Goal: Use online tool/utility: Utilize a website feature to perform a specific function

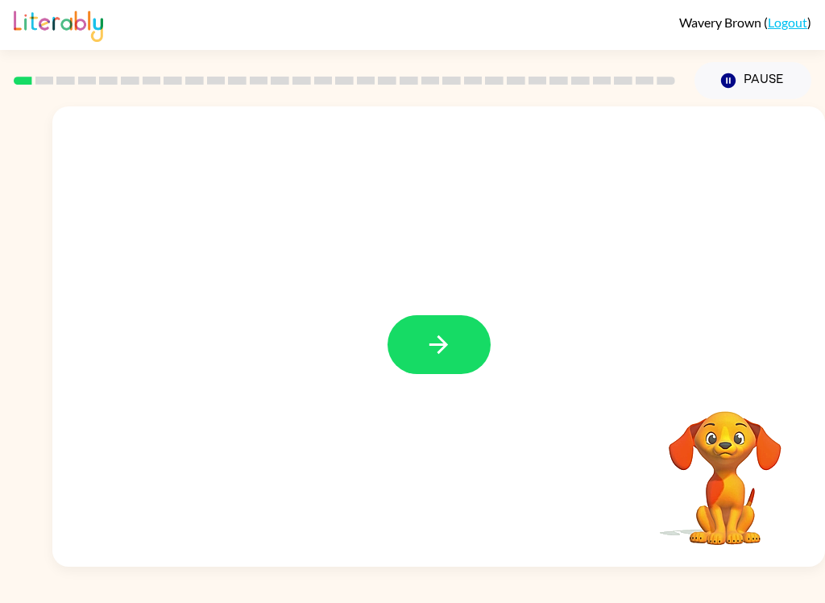
click at [459, 340] on button "button" at bounding box center [439, 344] width 103 height 59
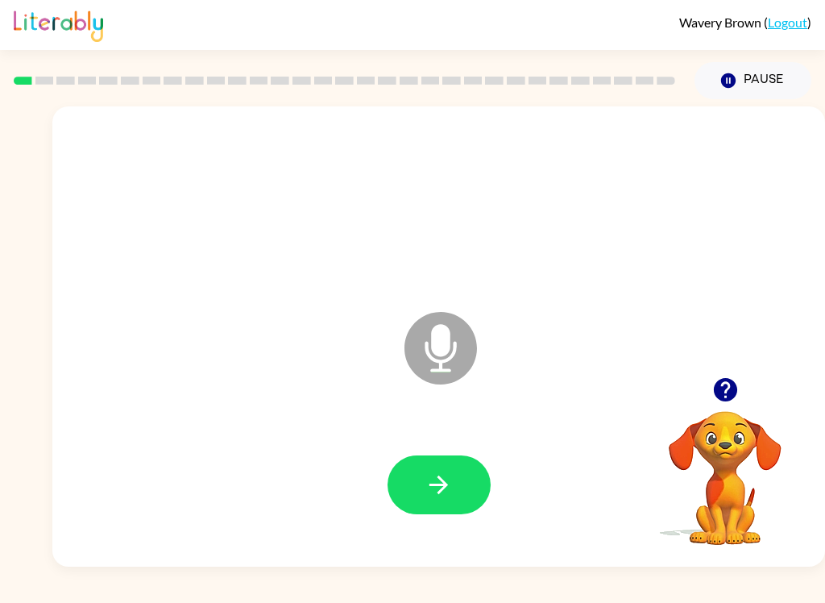
click at [447, 486] on icon "button" at bounding box center [439, 485] width 19 height 19
click at [443, 484] on icon "button" at bounding box center [439, 485] width 19 height 19
click at [452, 484] on icon "button" at bounding box center [439, 485] width 28 height 28
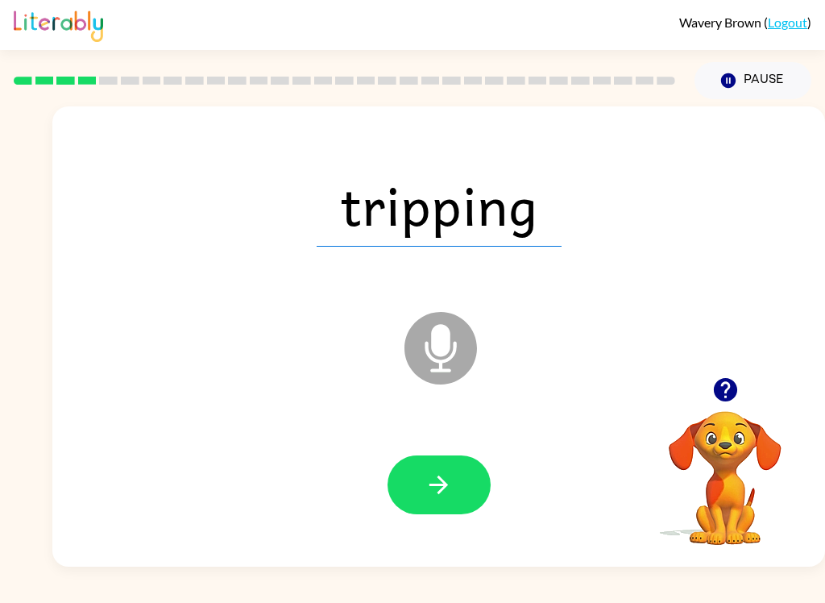
click at [446, 494] on icon "button" at bounding box center [439, 485] width 28 height 28
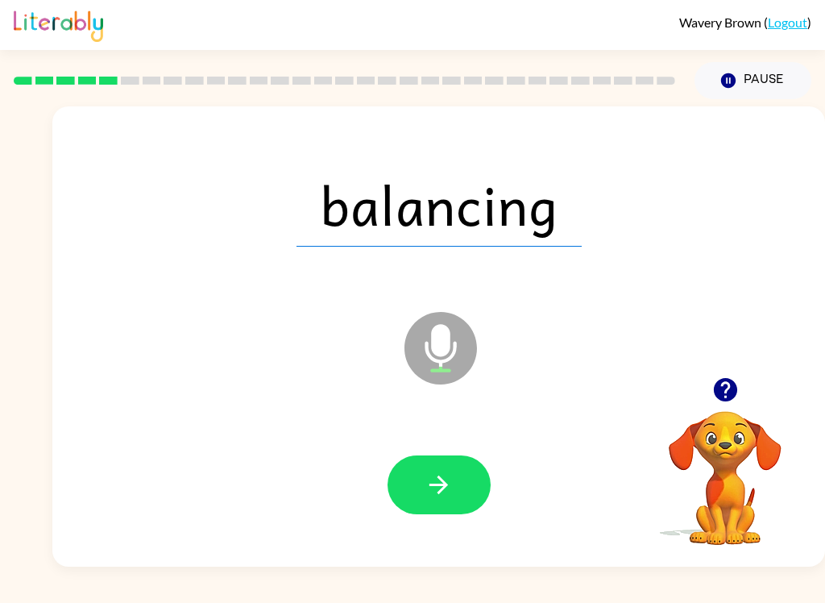
click at [441, 489] on icon "button" at bounding box center [439, 485] width 28 height 28
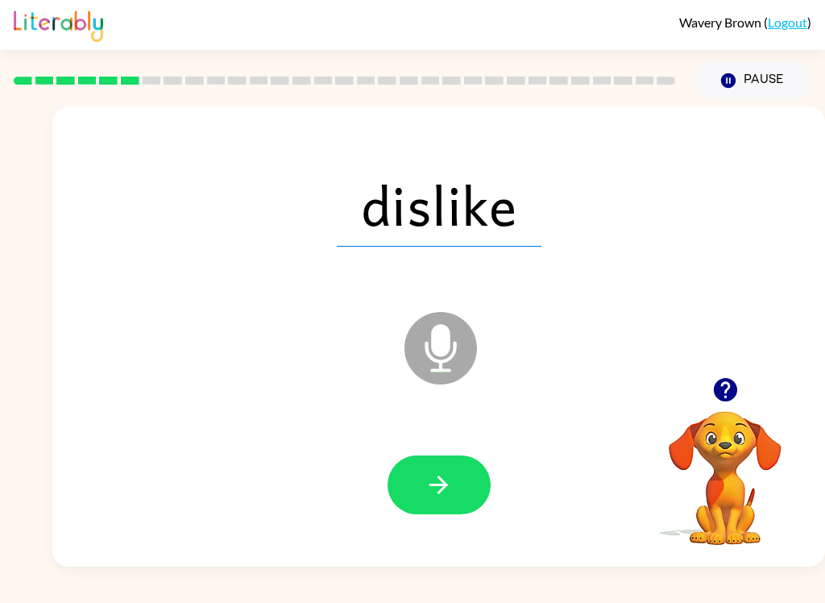
click at [411, 493] on button "button" at bounding box center [439, 484] width 103 height 59
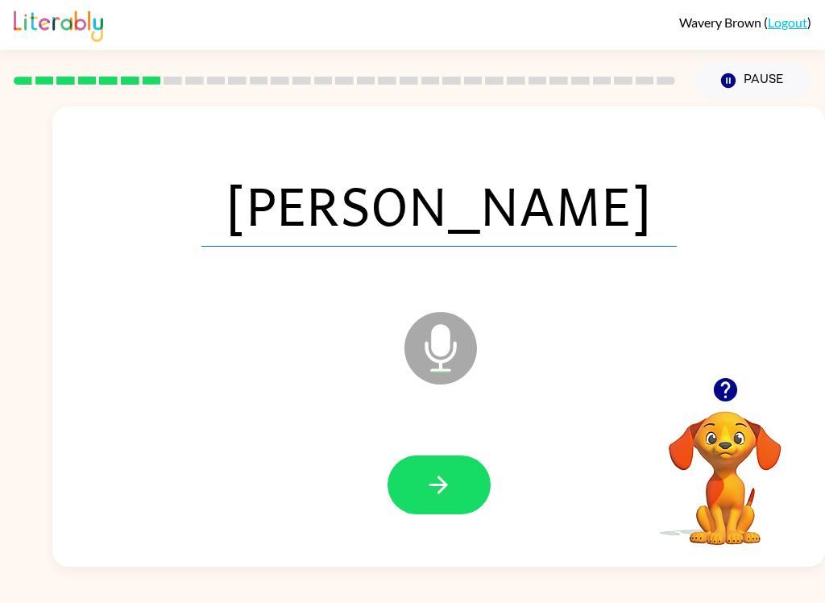
click at [430, 491] on icon "button" at bounding box center [439, 485] width 28 height 28
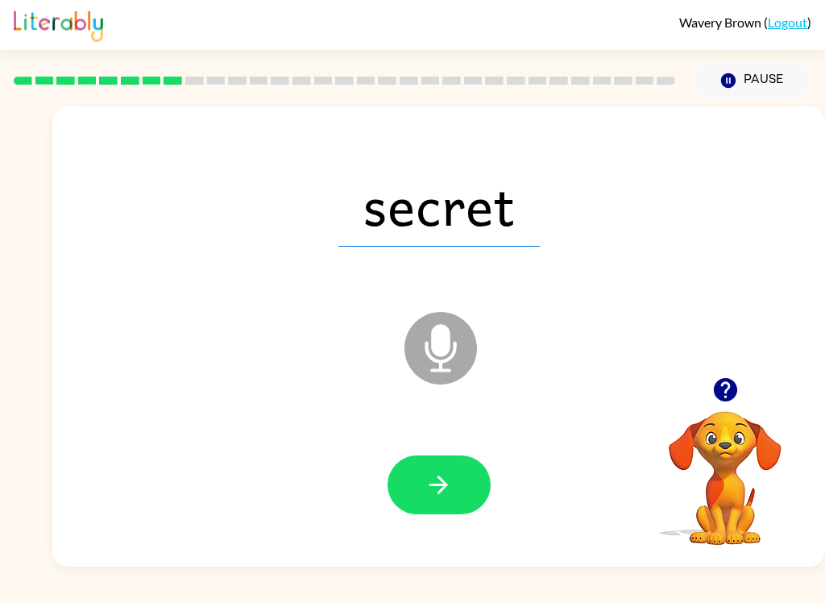
click at [445, 484] on icon "button" at bounding box center [439, 485] width 19 height 19
click at [430, 482] on icon "button" at bounding box center [439, 485] width 28 height 28
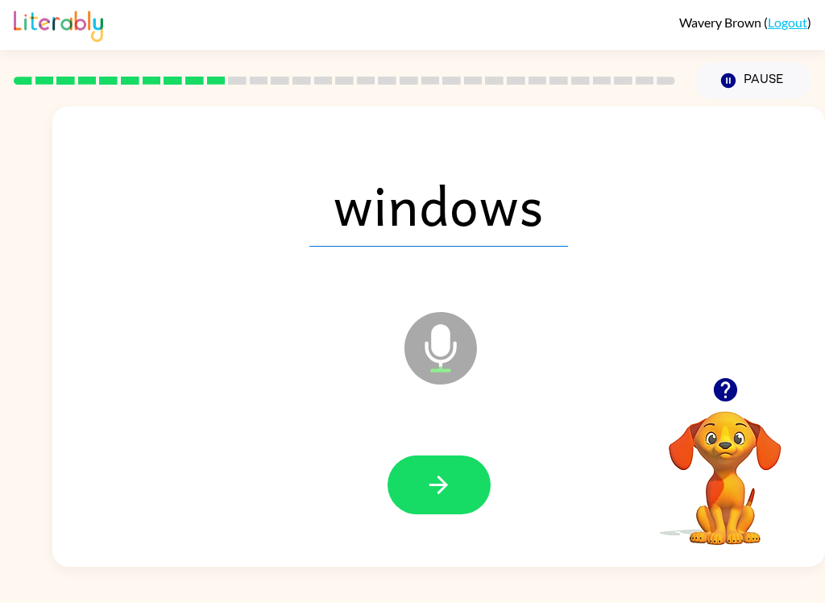
click at [447, 489] on icon "button" at bounding box center [439, 485] width 28 height 28
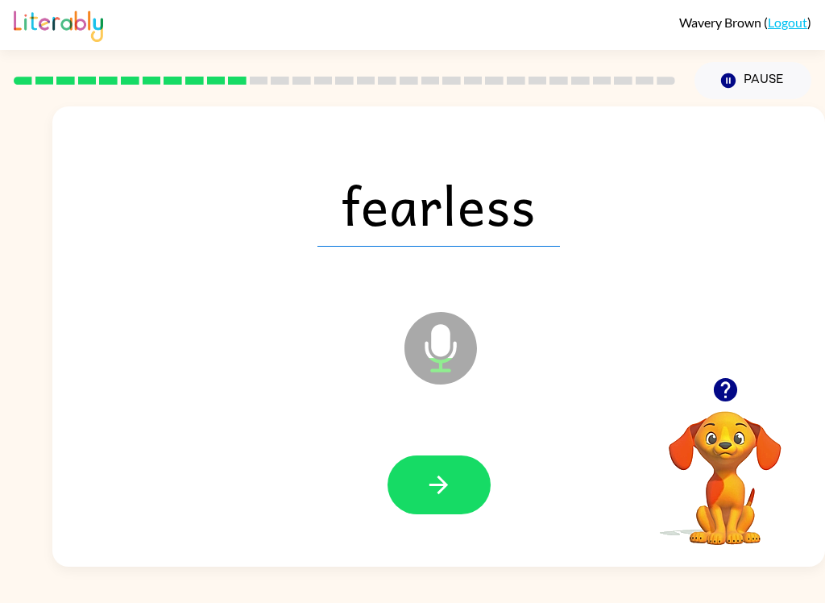
click at [449, 494] on icon "button" at bounding box center [439, 485] width 28 height 28
click at [436, 491] on icon "button" at bounding box center [439, 485] width 28 height 28
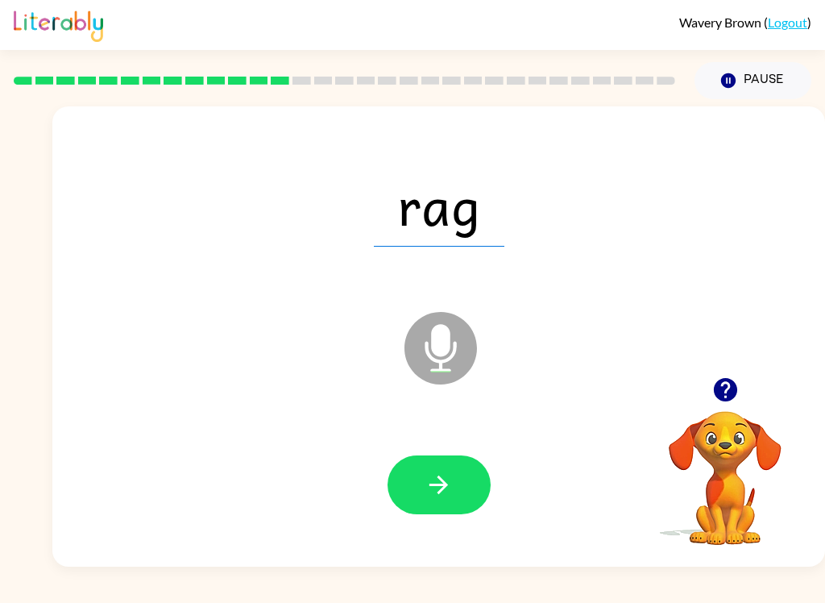
click at [439, 499] on icon "button" at bounding box center [439, 485] width 28 height 28
click at [435, 488] on icon "button" at bounding box center [439, 485] width 28 height 28
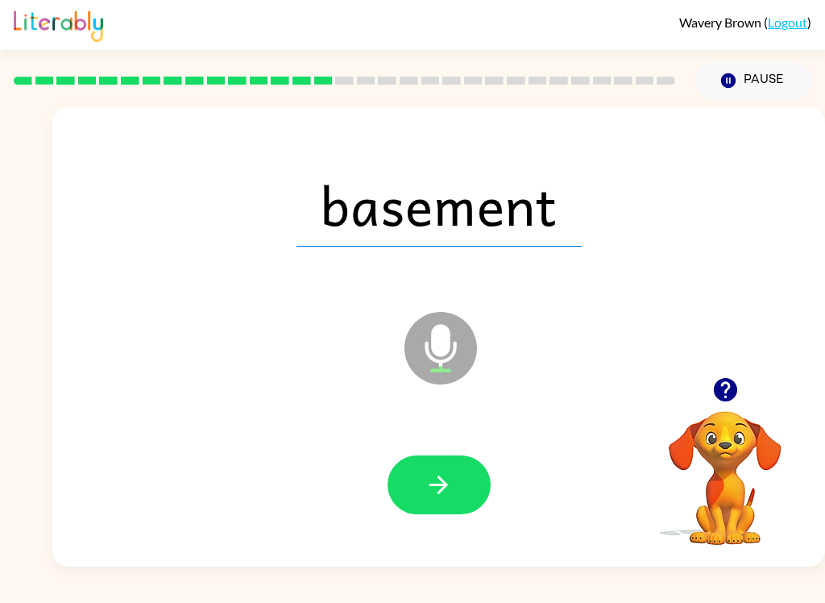
click at [433, 484] on icon "button" at bounding box center [439, 485] width 19 height 19
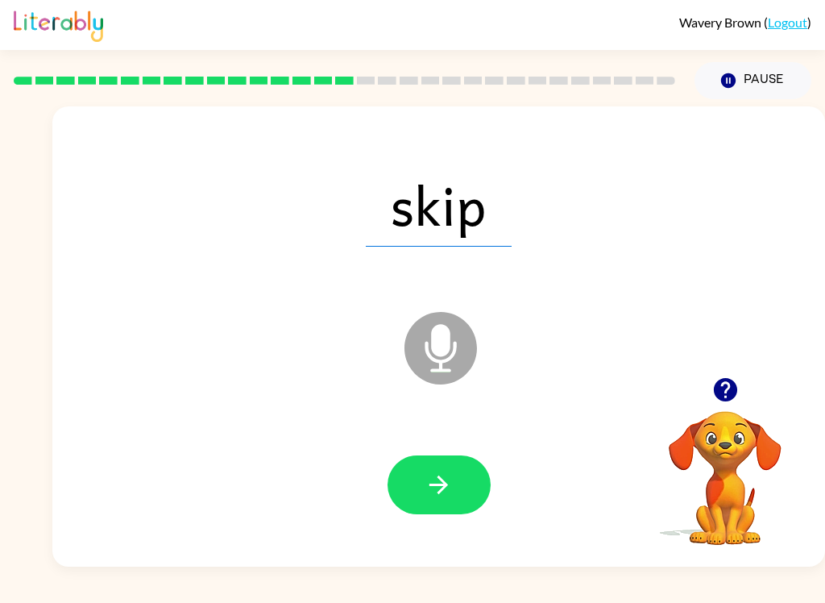
click at [437, 489] on icon "button" at bounding box center [439, 485] width 28 height 28
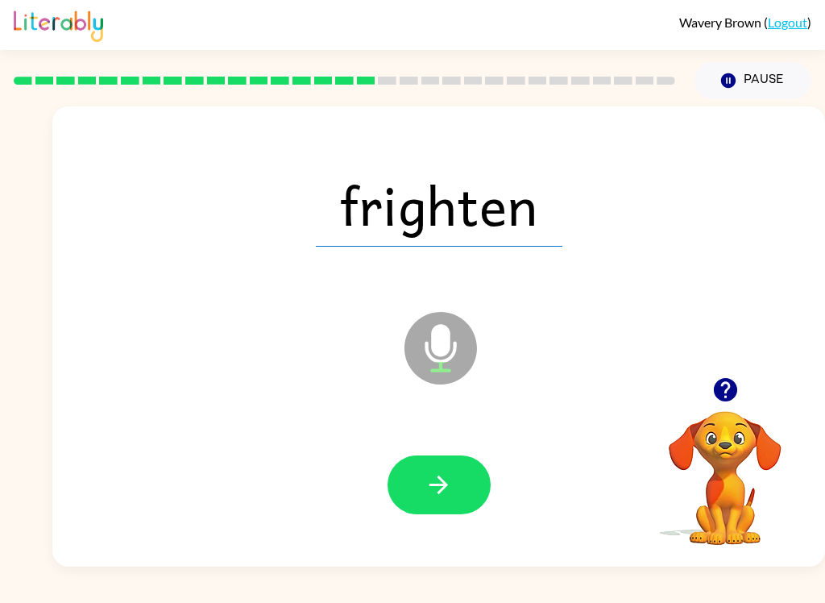
click at [468, 464] on button "button" at bounding box center [439, 484] width 103 height 59
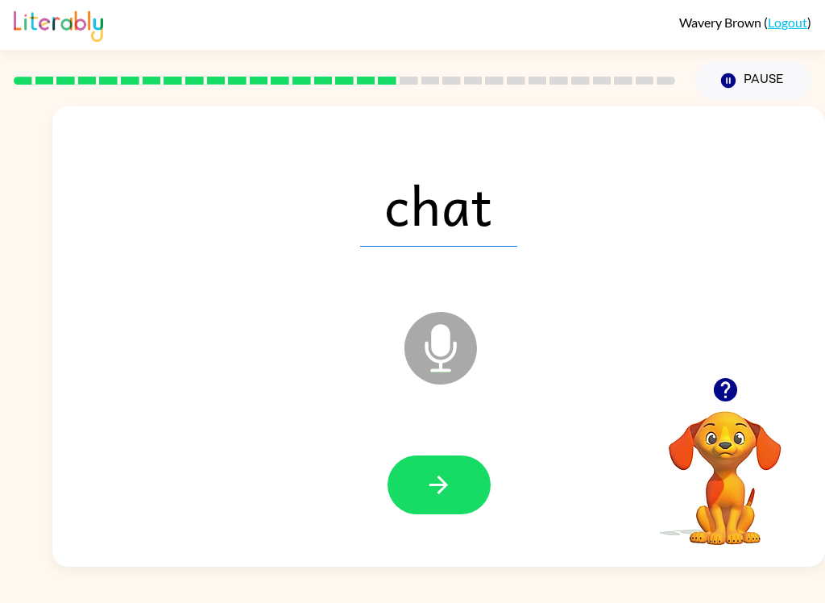
click at [433, 493] on icon "button" at bounding box center [439, 485] width 28 height 28
click at [459, 476] on button "button" at bounding box center [439, 484] width 103 height 59
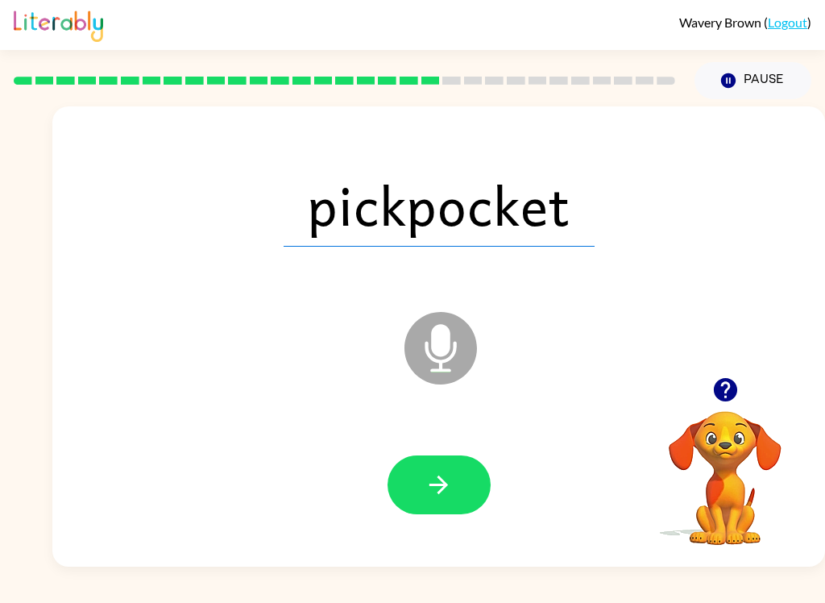
click at [460, 472] on button "button" at bounding box center [439, 484] width 103 height 59
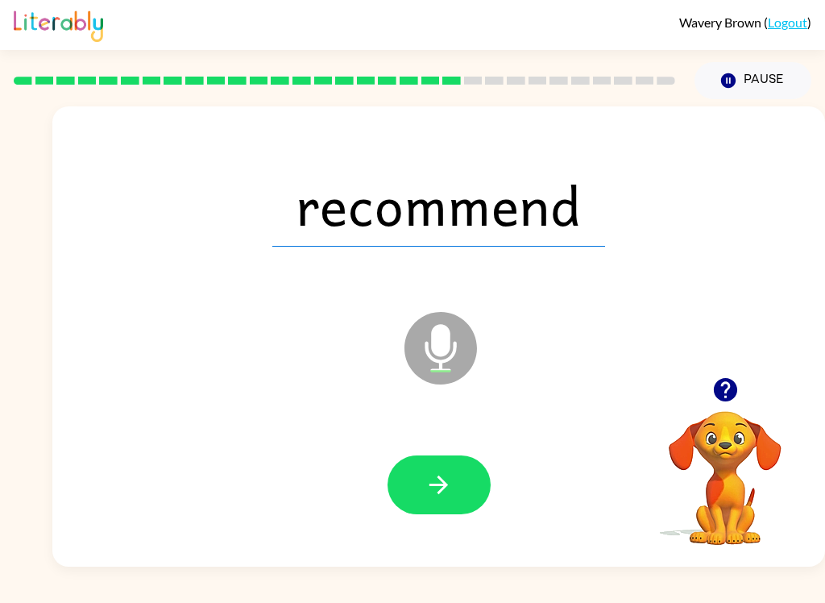
click at [447, 484] on icon "button" at bounding box center [439, 485] width 19 height 19
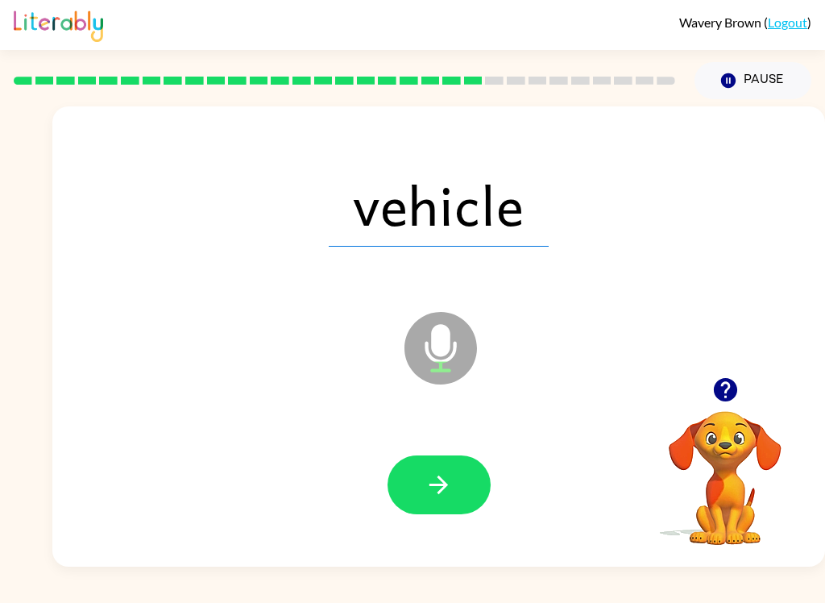
click at [435, 497] on icon "button" at bounding box center [439, 485] width 28 height 28
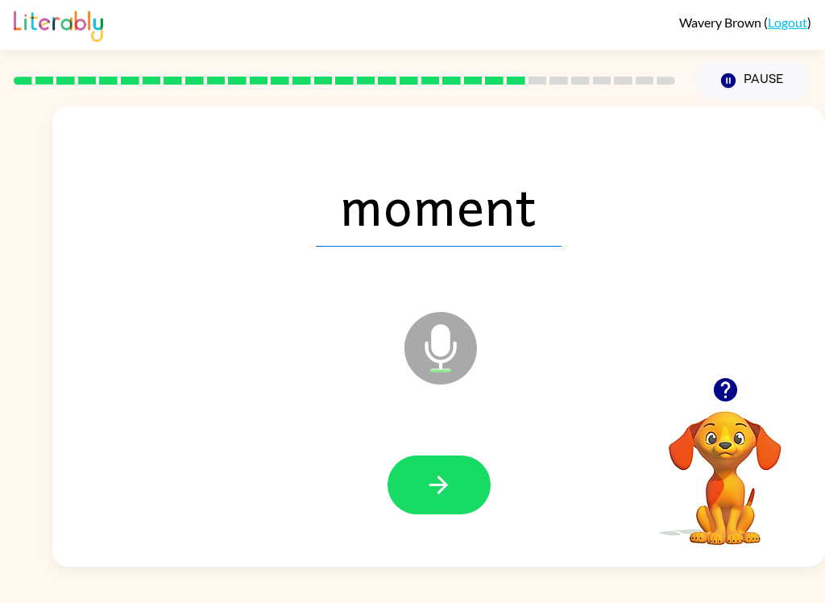
click at [443, 497] on icon "button" at bounding box center [439, 485] width 28 height 28
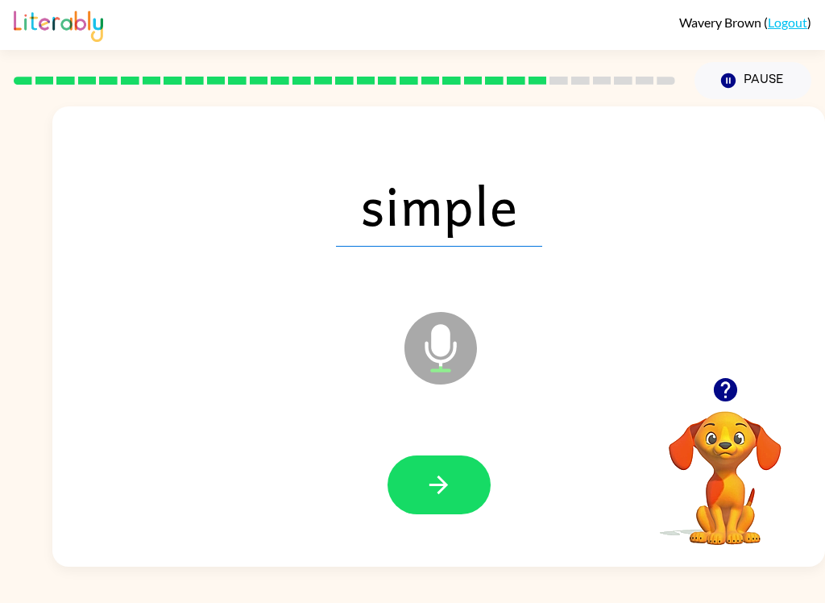
click at [449, 494] on icon "button" at bounding box center [439, 485] width 28 height 28
click at [456, 491] on button "button" at bounding box center [439, 484] width 103 height 59
click at [434, 502] on button "button" at bounding box center [439, 484] width 103 height 59
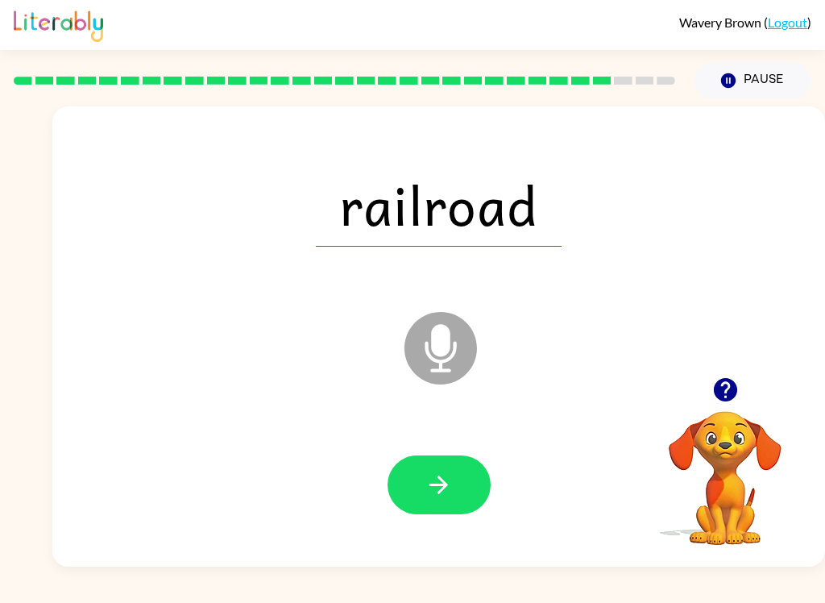
click at [438, 481] on icon "button" at bounding box center [439, 485] width 28 height 28
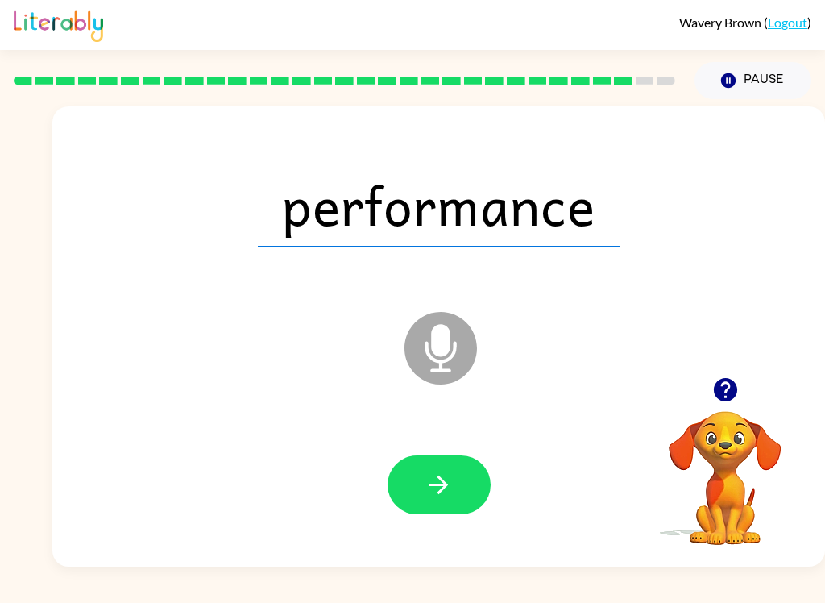
click at [447, 503] on button "button" at bounding box center [439, 484] width 103 height 59
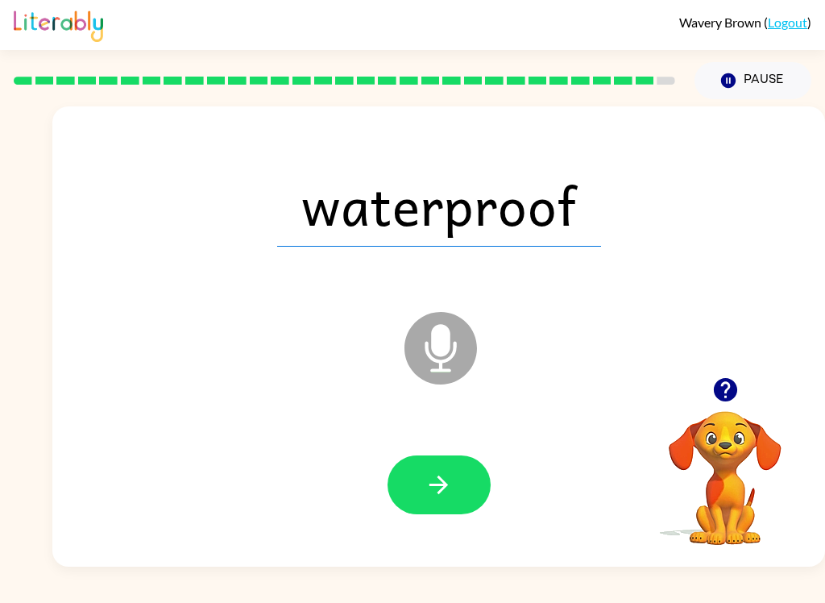
click at [445, 493] on icon "button" at bounding box center [439, 485] width 28 height 28
